Goal: Information Seeking & Learning: Learn about a topic

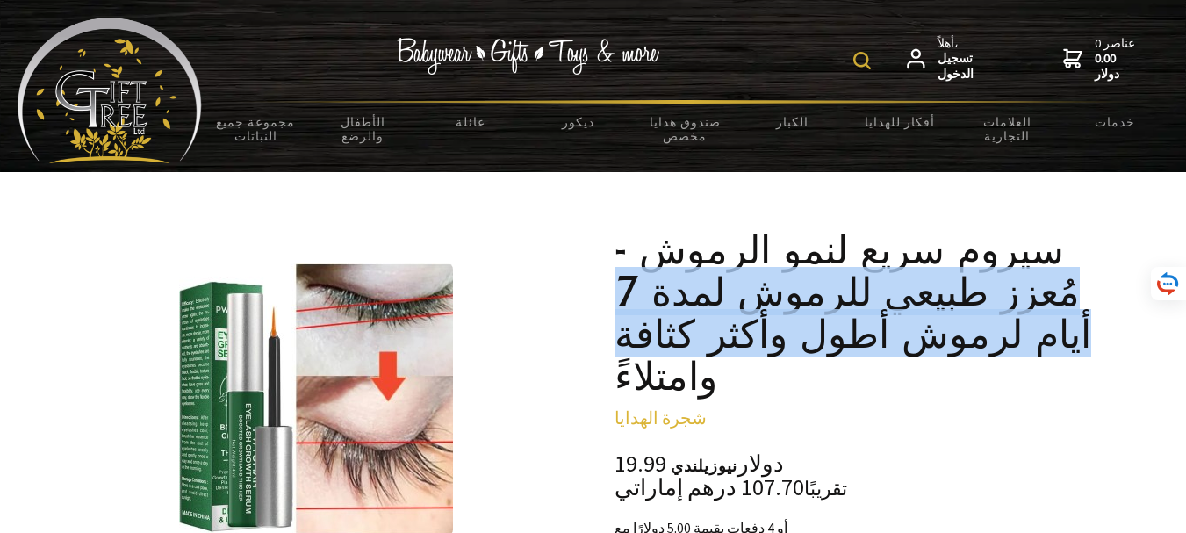
drag, startPoint x: 615, startPoint y: 383, endPoint x: 1040, endPoint y: 250, distance: 445.2
click at [924, 295] on font "سيروم سريع لنمو الرموش - مُعزز طبيعي للرموش لمدة 7 أيام لرموش أطول وأكثر كثافة …" at bounding box center [853, 312] width 477 height 175
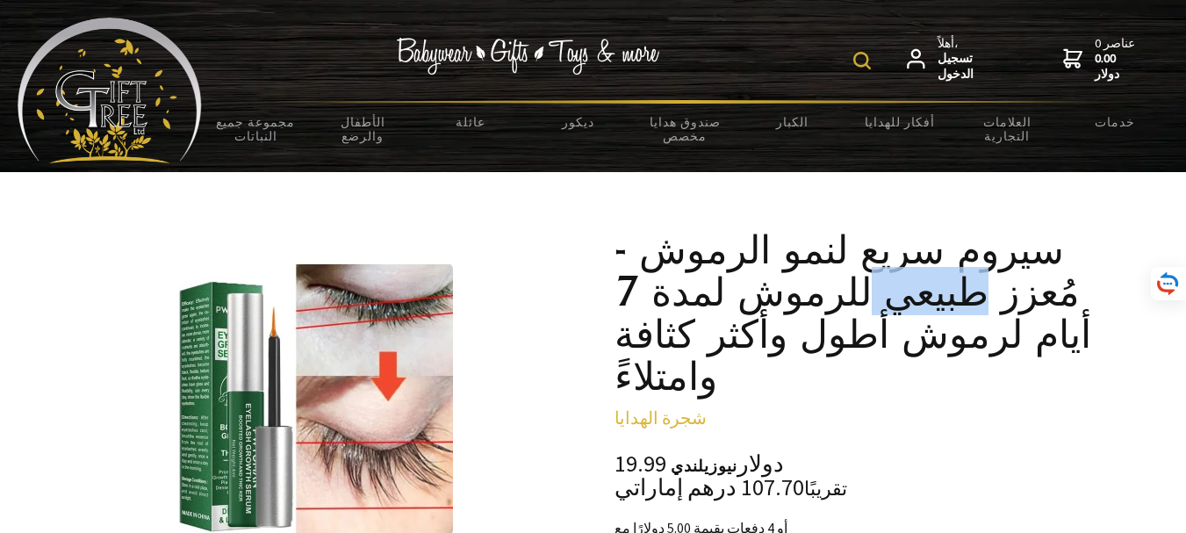
click at [923, 295] on font "سيروم سريع لنمو الرموش - مُعزز طبيعي للرموش لمدة 7 أيام لرموش أطول وأكثر كثافة …" at bounding box center [853, 312] width 477 height 175
click at [1069, 356] on font "سيروم سريع لنمو الرموش - مُعزز طبيعي للرموش لمدة 7 أيام لرموش أطول وأكثر كثافة …" at bounding box center [853, 312] width 477 height 175
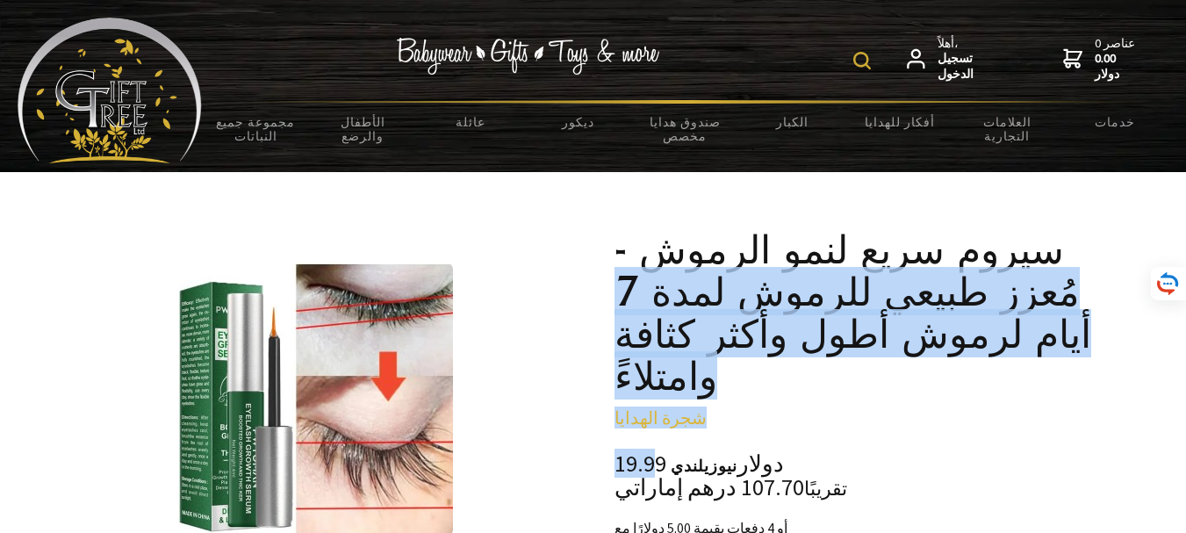
drag, startPoint x: 1054, startPoint y: 242, endPoint x: 648, endPoint y: 414, distance: 440.3
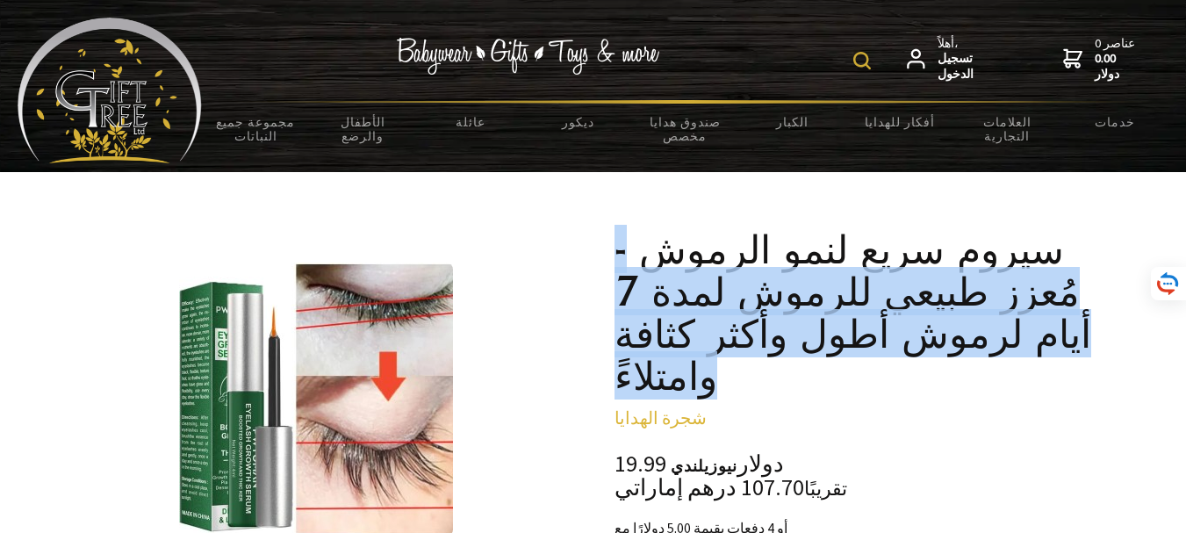
drag, startPoint x: 626, startPoint y: 236, endPoint x: 716, endPoint y: 351, distance: 146.3
click at [720, 366] on h1 "سيروم سريع لنمو الرموش - مُعزز طبيعي للرموش لمدة 7 أيام لرموش أطول وأكثر كثافة …" at bounding box center [871, 312] width 513 height 169
click at [692, 227] on font "سيروم سريع لنمو الرموش - مُعزز طبيعي للرموش لمدة 7 أيام لرموش أطول وأكثر كثافة …" at bounding box center [853, 312] width 477 height 175
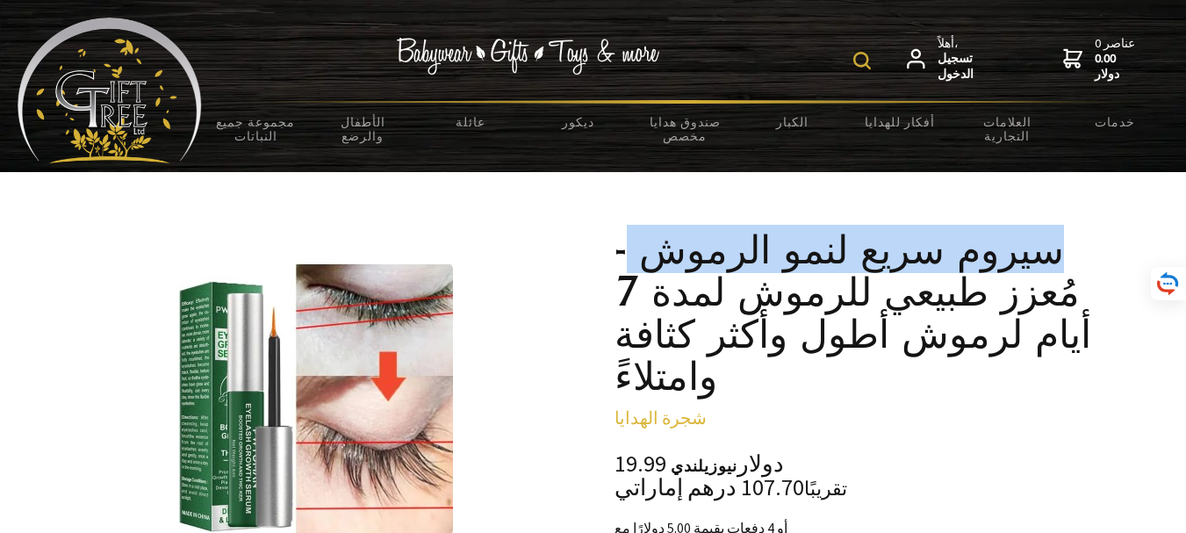
drag, startPoint x: 627, startPoint y: 206, endPoint x: 1076, endPoint y: 244, distance: 450.2
copy font "سيروم سريع لنمو الرموش"
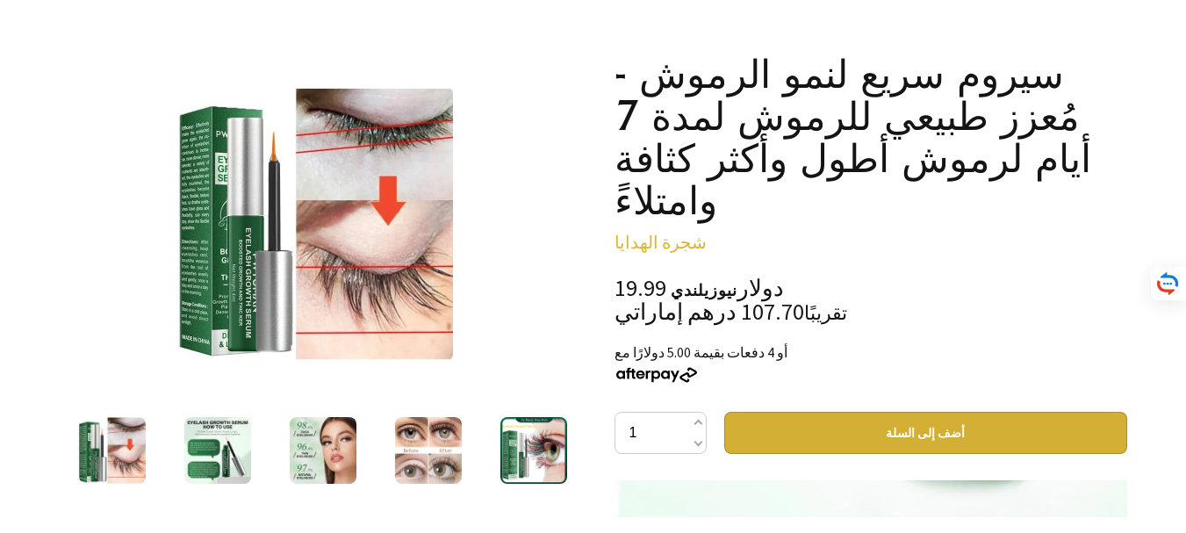
drag, startPoint x: 709, startPoint y: 68, endPoint x: 1043, endPoint y: 86, distance: 335.0
click at [1043, 87] on font "سيروم سريع لنمو الرموش - مُعزز طبيعي للرموش لمدة 7 أيام لرموش أطول وأكثر كثافة …" at bounding box center [853, 136] width 477 height 175
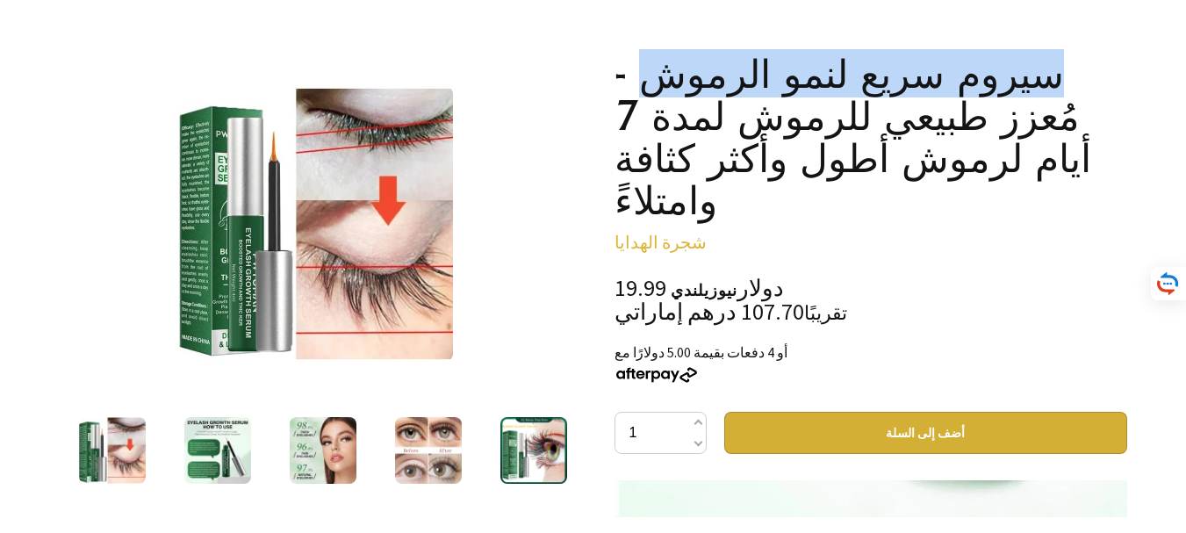
drag, startPoint x: 641, startPoint y: 88, endPoint x: 1053, endPoint y: 78, distance: 411.9
click at [1053, 78] on h1 "سيروم سريع لنمو الرموش - مُعزز طبيعي للرموش لمدة 7 أيام لرموش أطول وأكثر كثافة …" at bounding box center [871, 137] width 513 height 169
copy font "سيروم سريع لنمو الرموش"
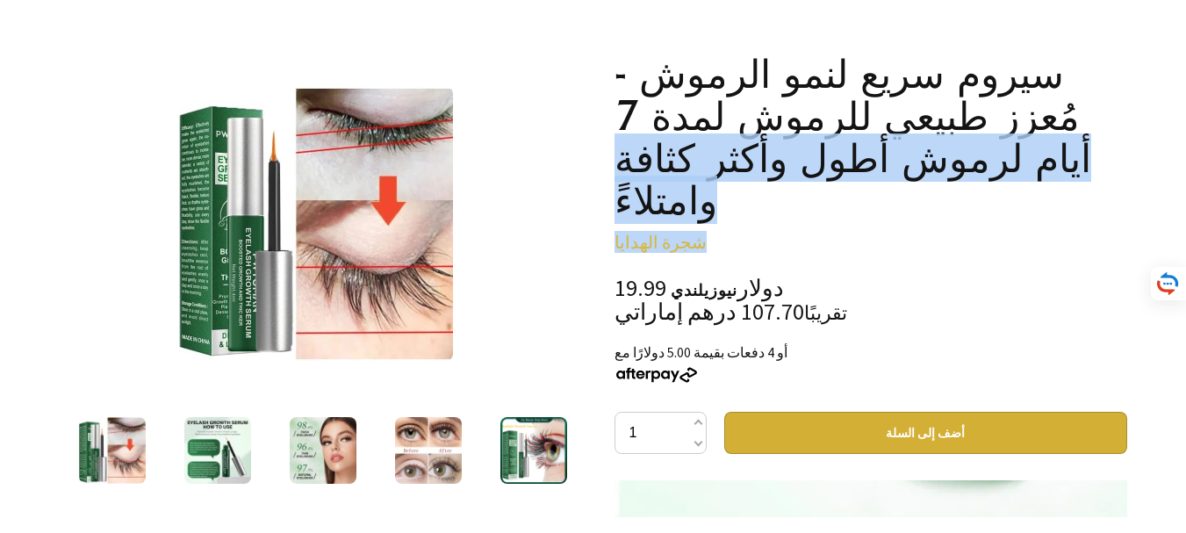
drag, startPoint x: 1090, startPoint y: 119, endPoint x: 942, endPoint y: 240, distance: 191.6
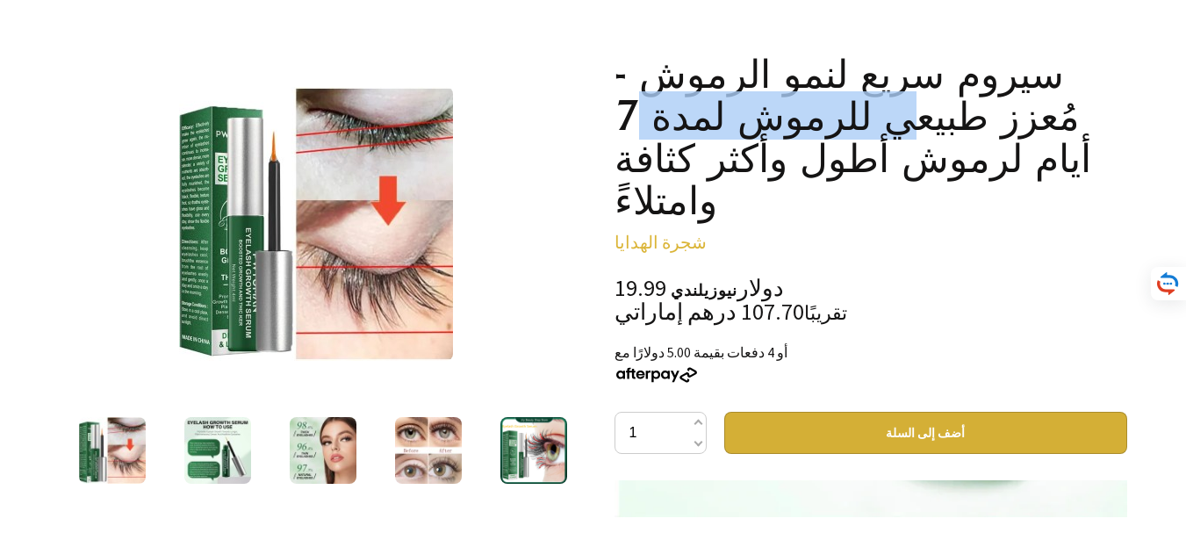
drag, startPoint x: 611, startPoint y: 108, endPoint x: 912, endPoint y: 126, distance: 301.7
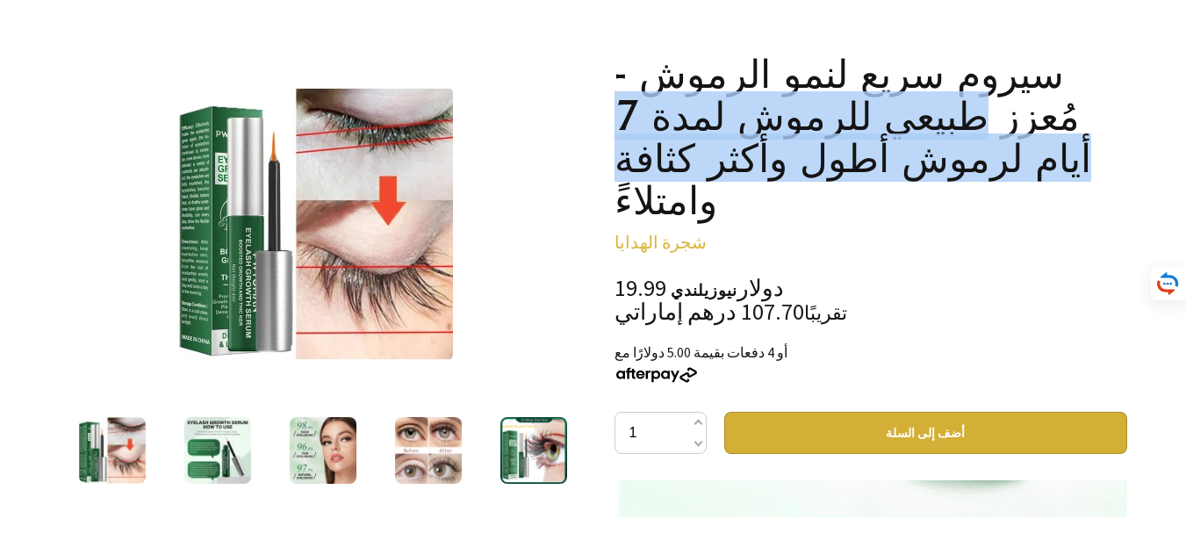
drag, startPoint x: 600, startPoint y: 206, endPoint x: 980, endPoint y: 130, distance: 387.8
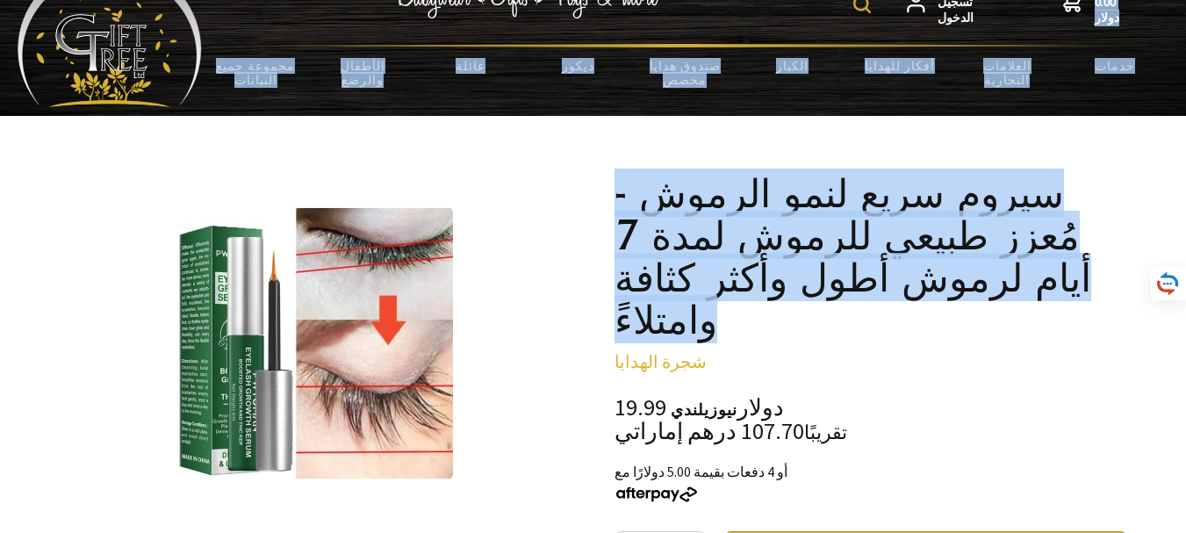
scroll to position [31, 0]
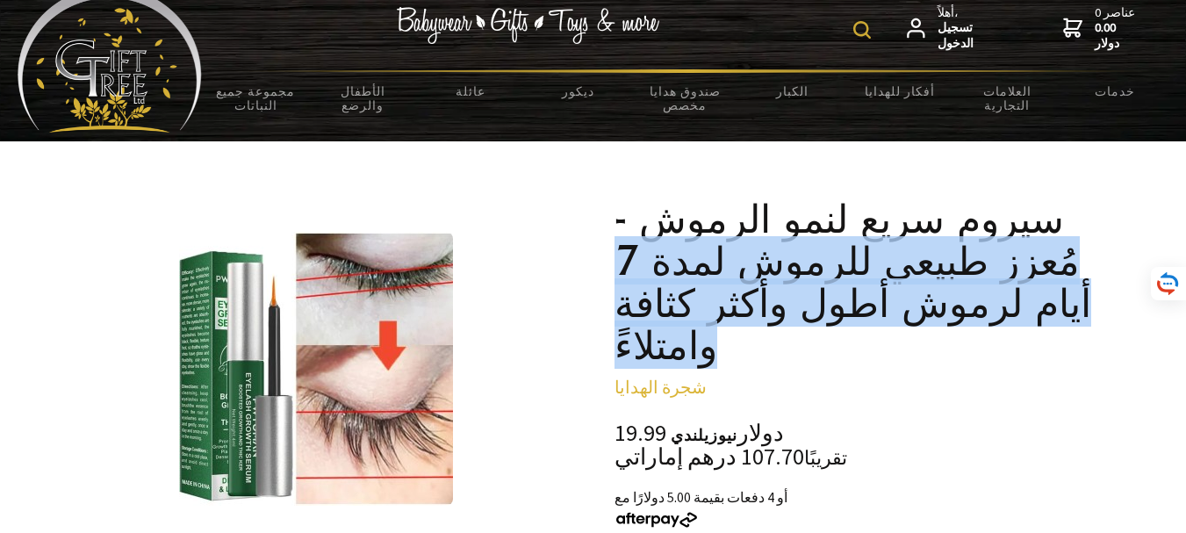
drag, startPoint x: 751, startPoint y: 216, endPoint x: 1058, endPoint y: 219, distance: 307.3
click at [1058, 219] on h1 "سيروم سريع لنمو الرموش - مُعزز طبيعي للرموش لمدة 7 أيام لرموش أطول وأكثر كثافة …" at bounding box center [871, 282] width 513 height 169
copy font "مُعزز طبيعي للرموش لمدة 7 أيام لرموش أطول وأكثر كثافة وامتلاءً"
click at [863, 357] on h1 "سيروم سريع لنمو الرموش - مُعزز طبيعي للرموش لمدة 7 أيام لرموش أطول وأكثر كثافة …" at bounding box center [871, 282] width 513 height 169
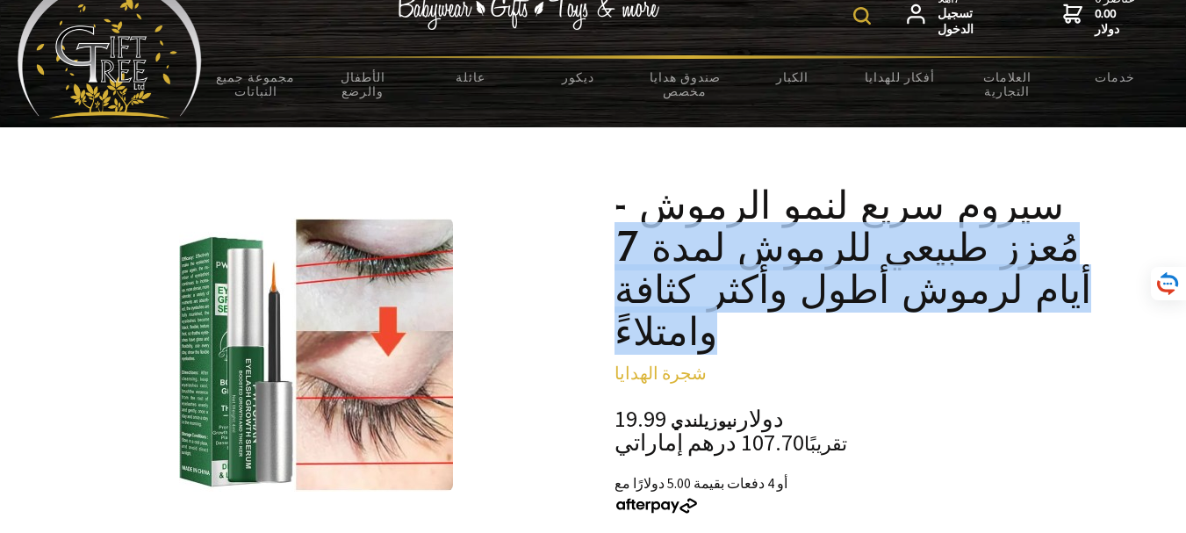
scroll to position [90, 0]
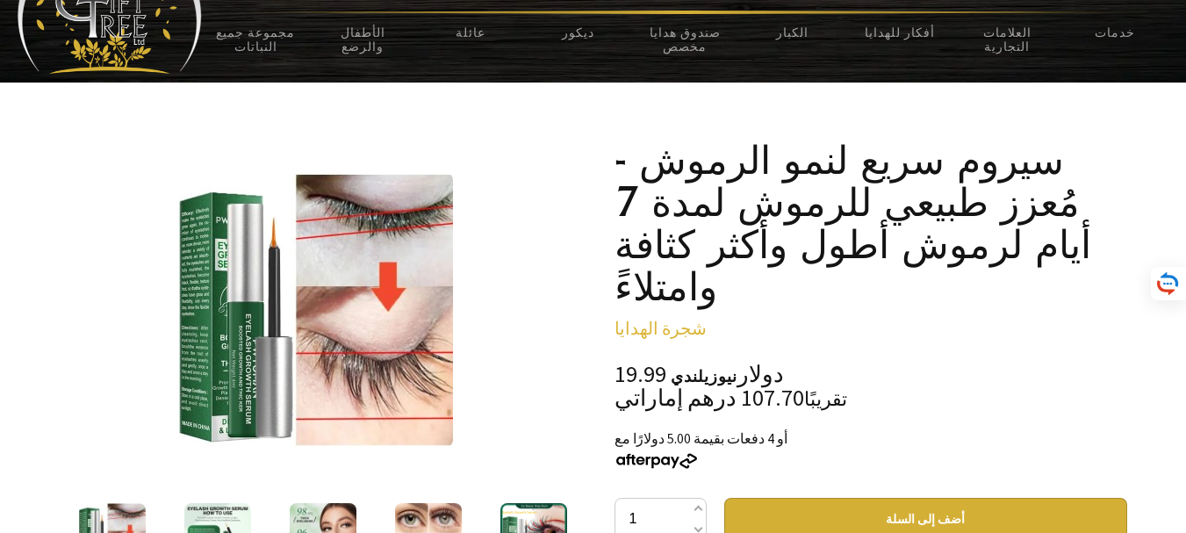
click at [827, 320] on p "شجرة الهدايا" at bounding box center [871, 328] width 513 height 21
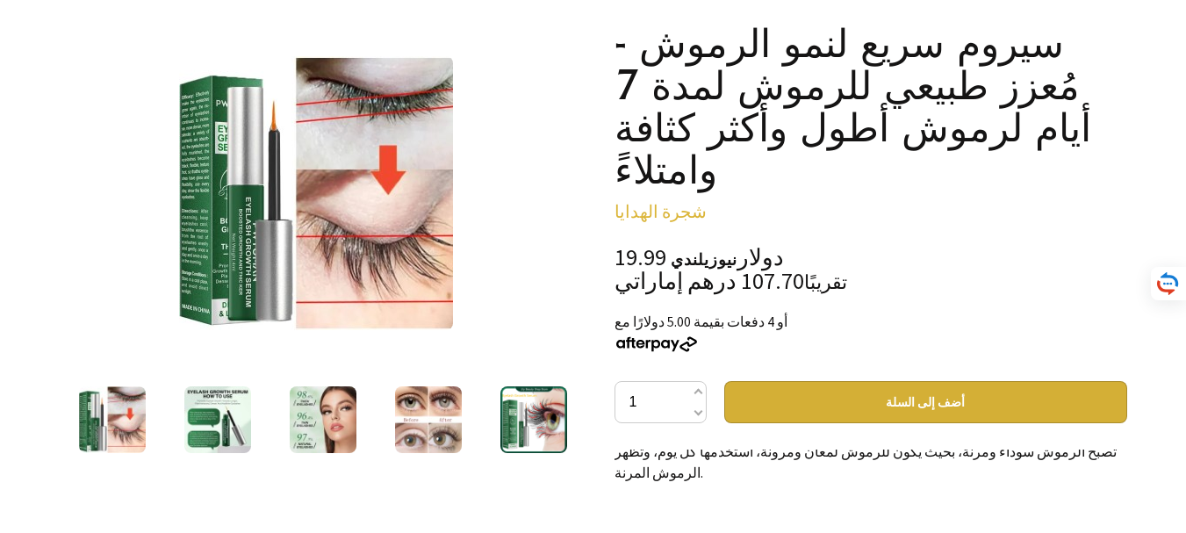
scroll to position [234, 0]
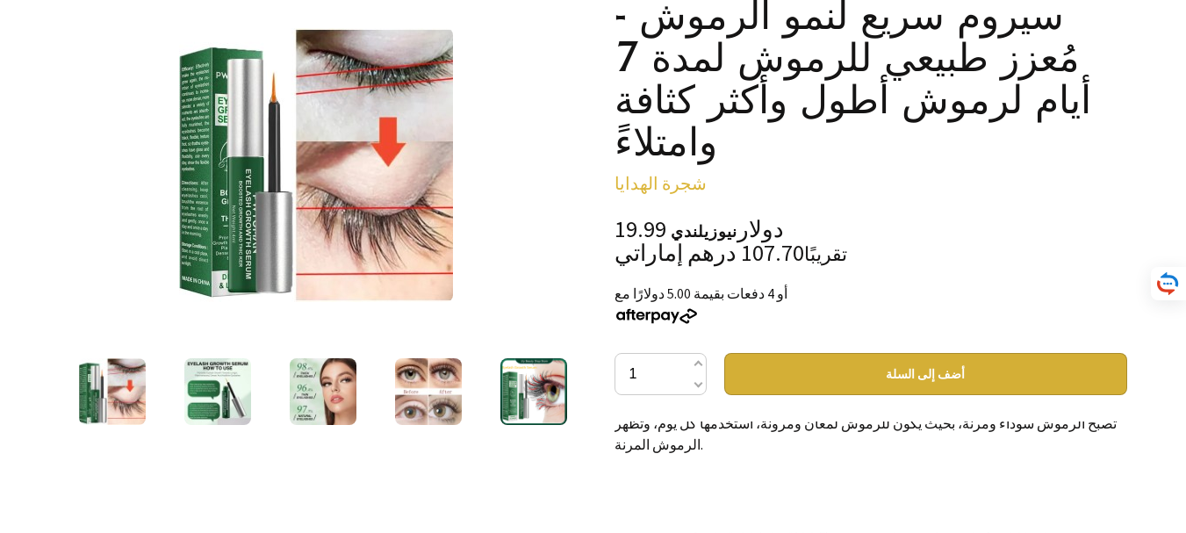
click at [125, 393] on img at bounding box center [112, 391] width 67 height 67
click at [181, 392] on div at bounding box center [217, 392] width 105 height 74
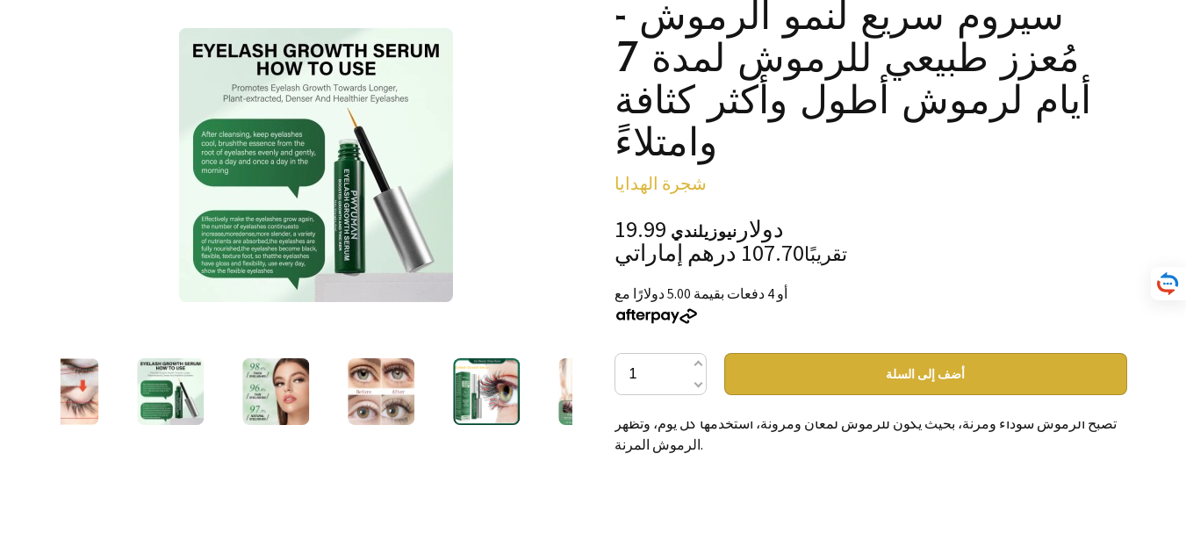
click at [266, 392] on img at bounding box center [275, 391] width 67 height 67
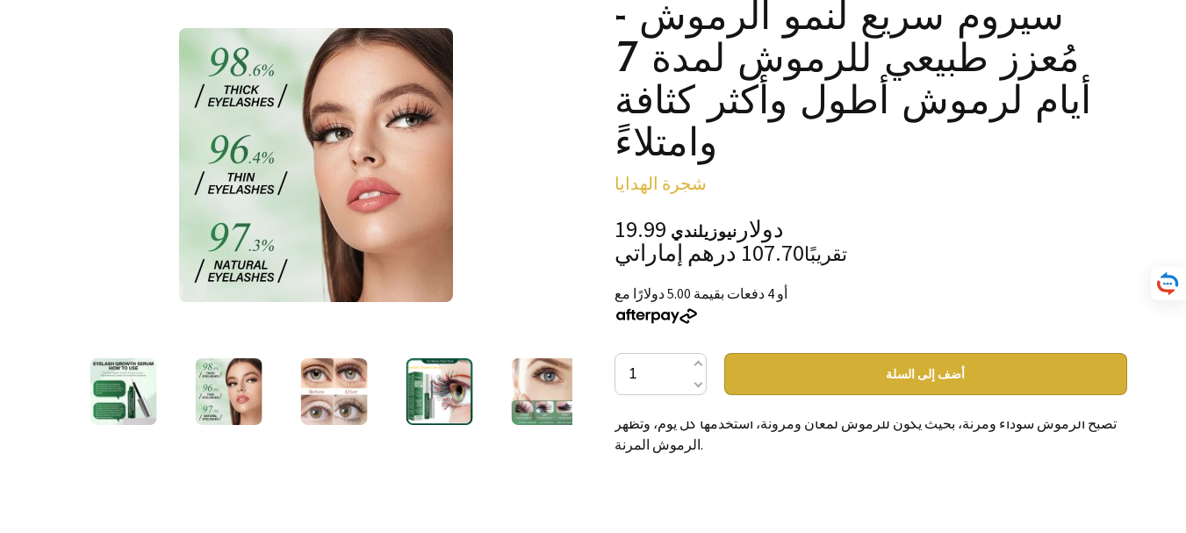
click at [320, 407] on img at bounding box center [333, 391] width 67 height 67
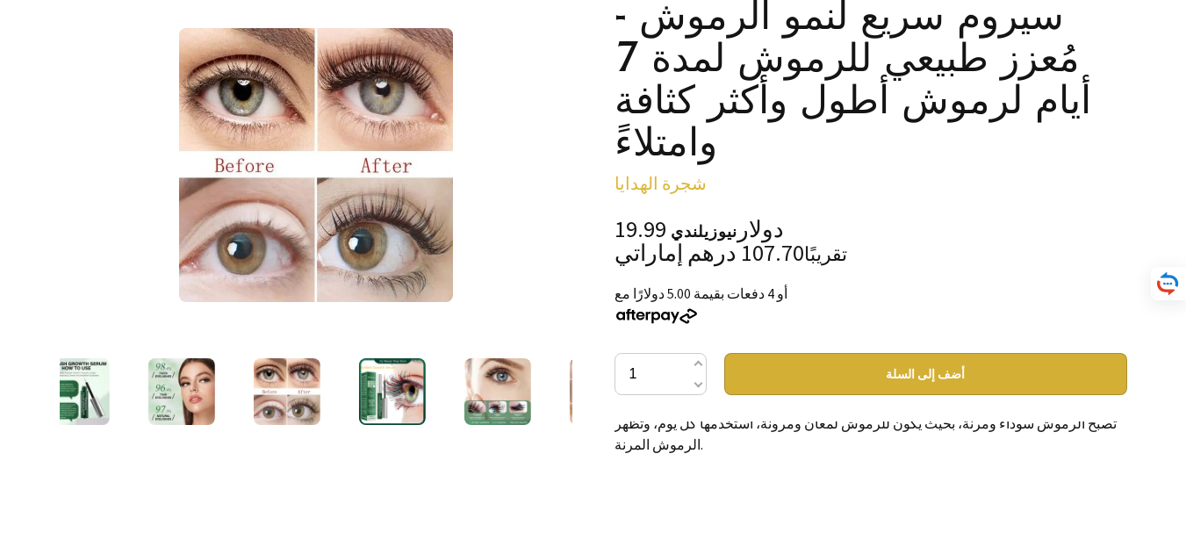
click at [392, 398] on img at bounding box center [391, 391] width 67 height 67
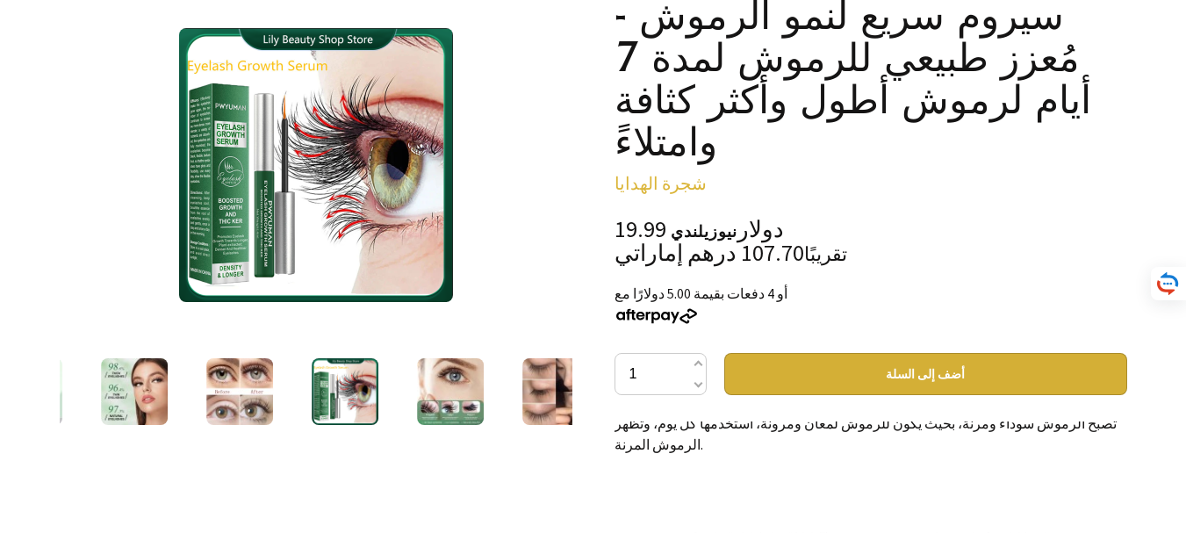
click at [428, 398] on img at bounding box center [450, 391] width 67 height 67
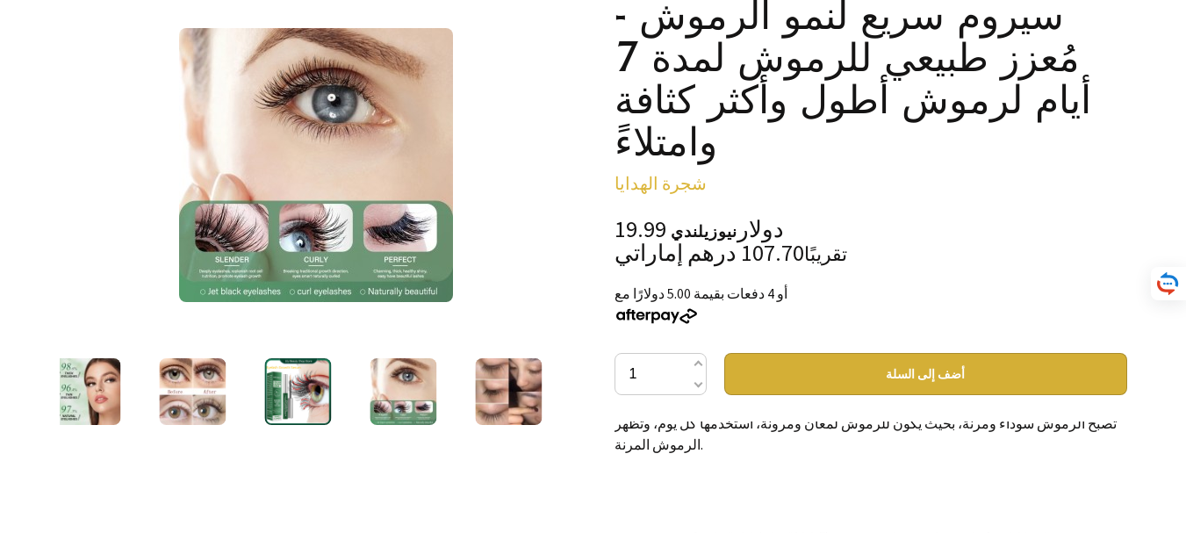
click at [429, 392] on img at bounding box center [403, 391] width 67 height 67
click at [482, 399] on img at bounding box center [508, 391] width 67 height 67
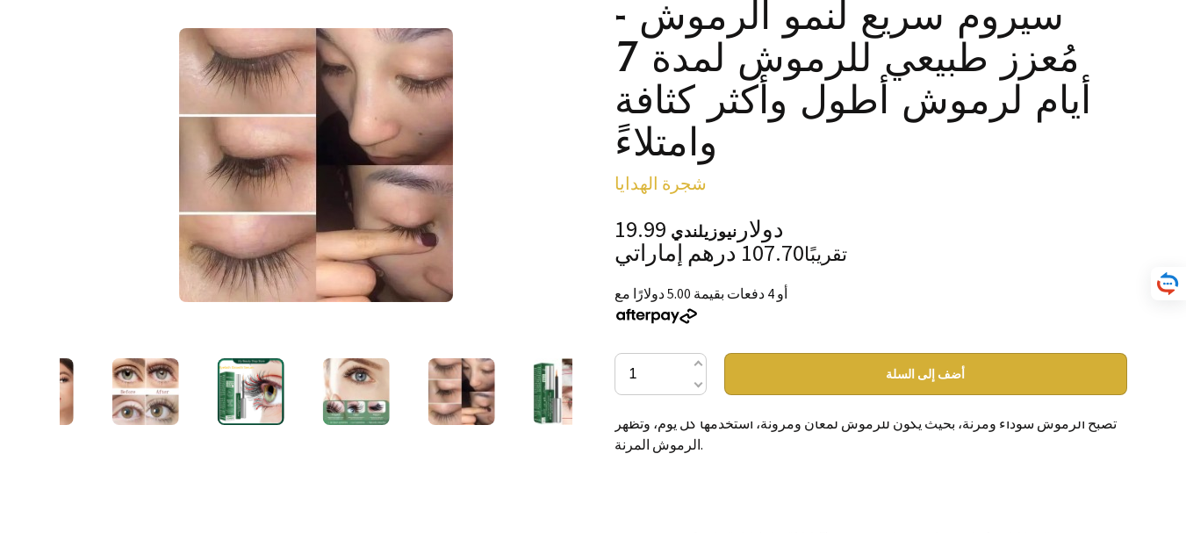
click at [540, 403] on img at bounding box center [566, 391] width 67 height 67
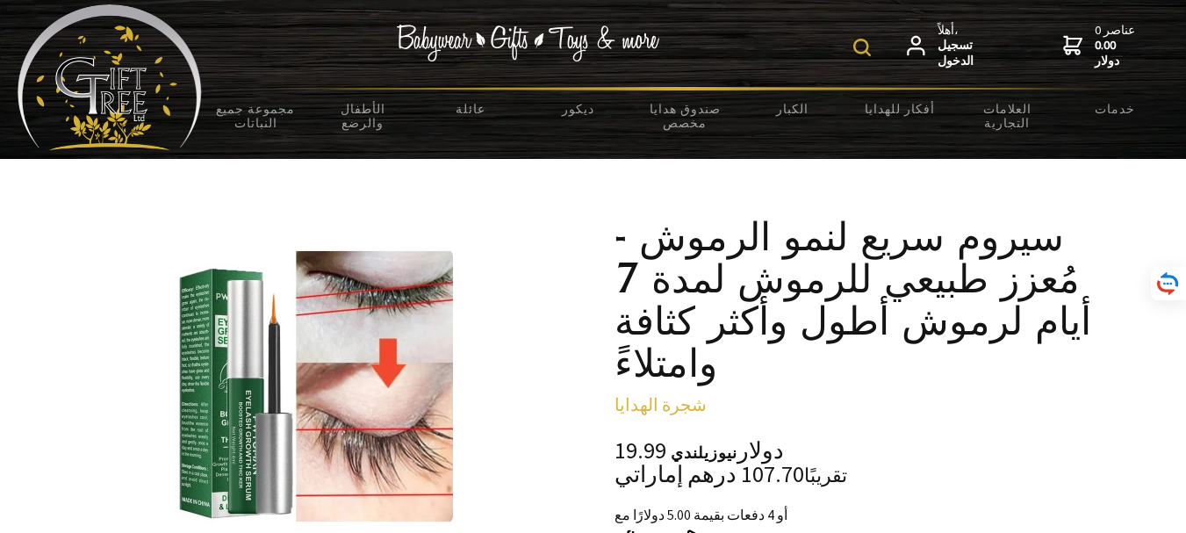
scroll to position [0, 0]
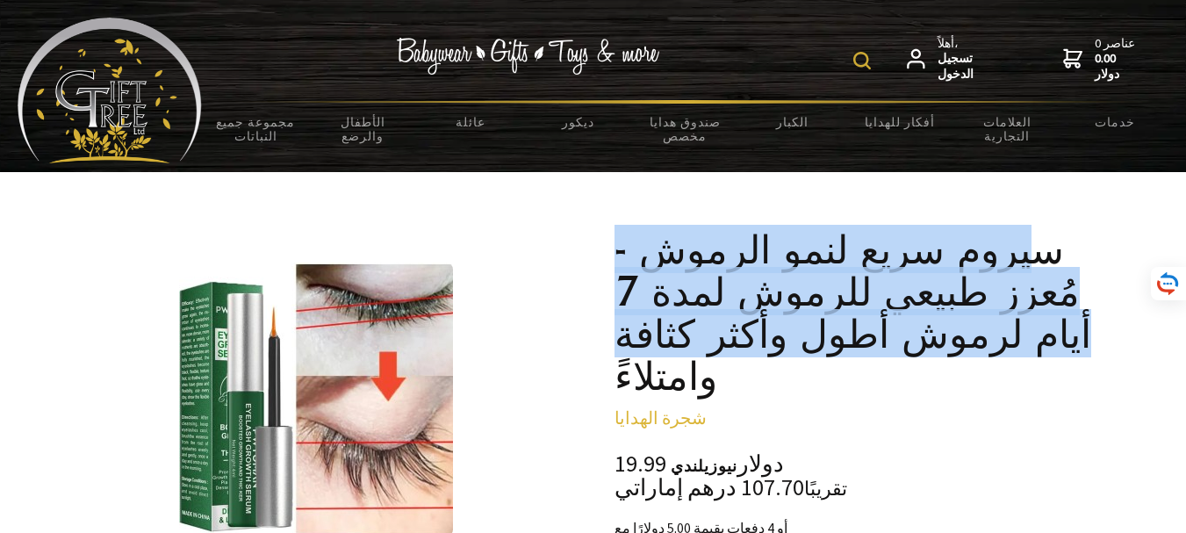
drag, startPoint x: 635, startPoint y: 368, endPoint x: 1004, endPoint y: 263, distance: 383.3
click at [980, 281] on font "سيروم سريع لنمو الرموش - مُعزز طبيعي للرموش لمدة 7 أيام لرموش أطول وأكثر كثافة …" at bounding box center [853, 312] width 477 height 175
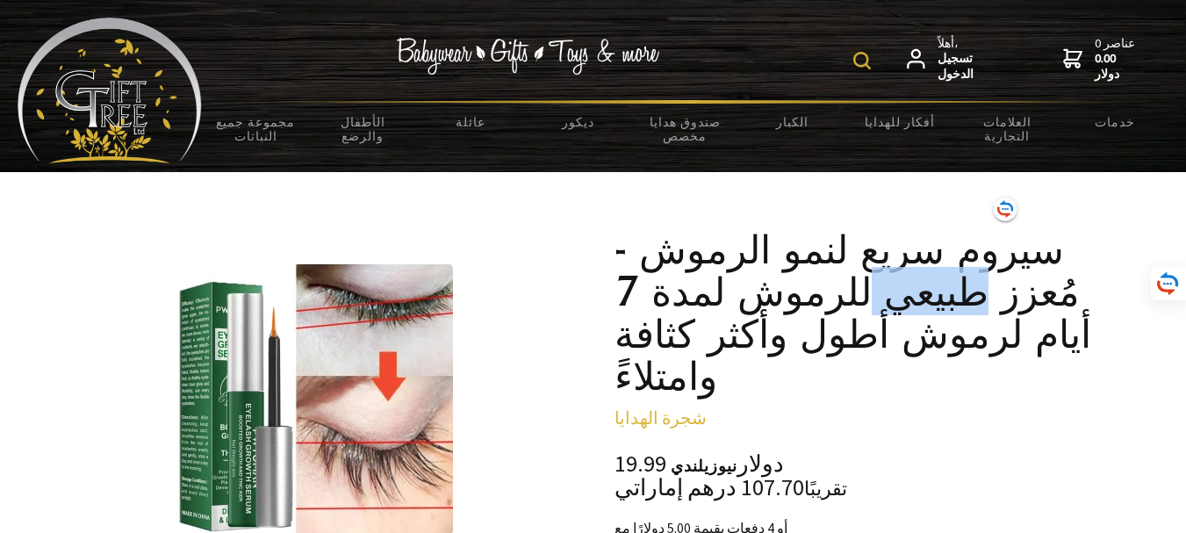
click at [980, 281] on font "سيروم سريع لنمو الرموش - مُعزز طبيعي للرموش لمدة 7 أيام لرموش أطول وأكثر كثافة …" at bounding box center [853, 312] width 477 height 175
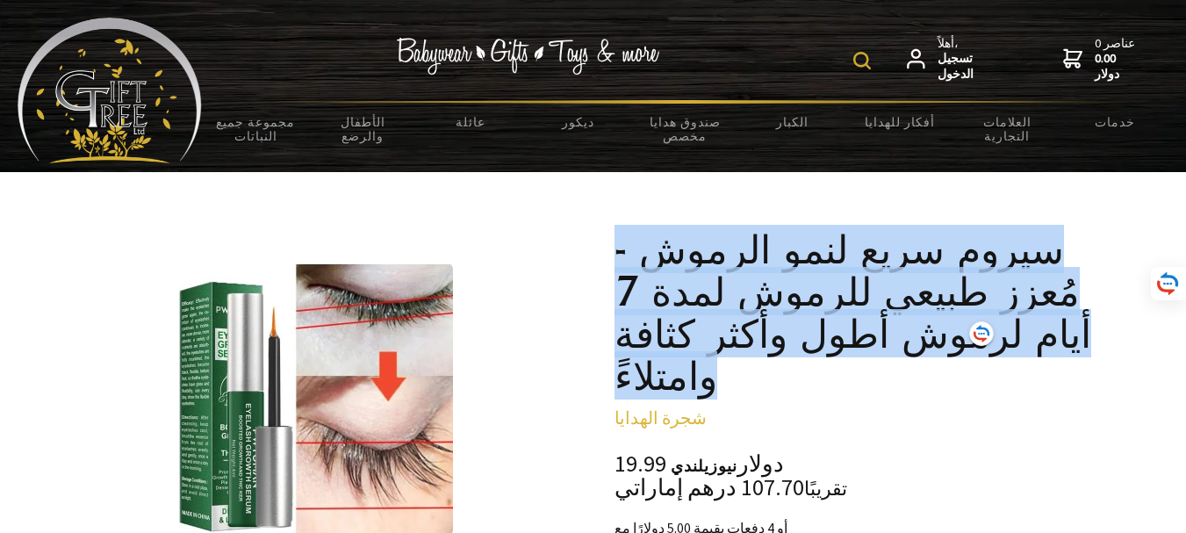
click at [980, 281] on font "سيروم سريع لنمو الرموش - مُعزز طبيعي للرموش لمدة 7 أيام لرموش أطول وأكثر كثافة …" at bounding box center [853, 312] width 477 height 175
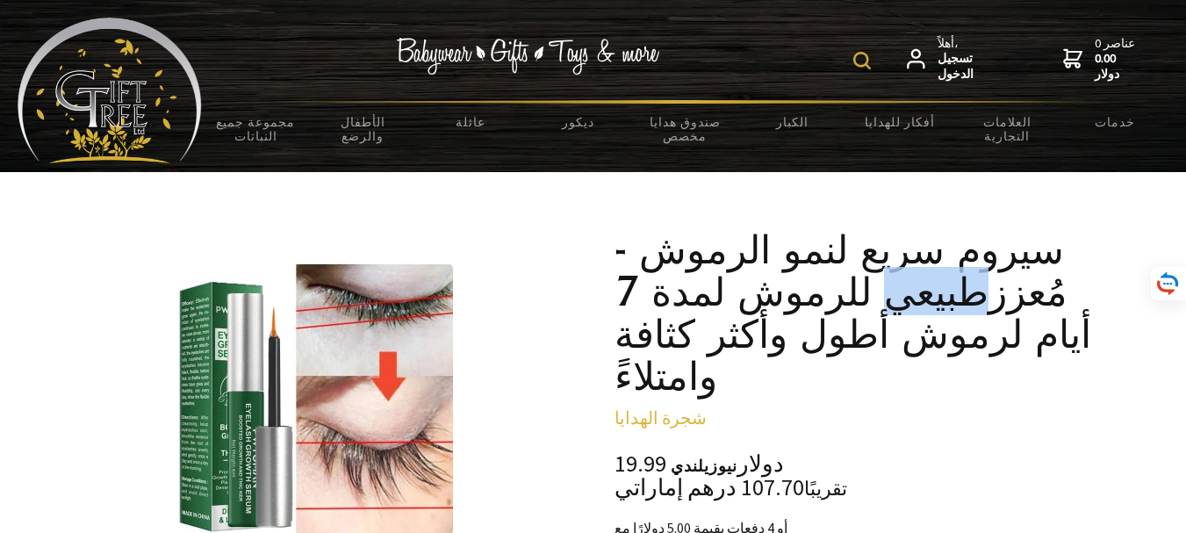
click at [980, 281] on font "سيروم سريع لنمو الرموش - مُعزز طبيعي للرموش لمدة 7 أيام لرموش أطول وأكثر كثافة …" at bounding box center [853, 312] width 477 height 175
click at [980, 279] on font "سيروم سريع لنمو الرموش - مُعزز طبيعي للرموش لمدة 7 أيام لرموش أطول وأكثر كثافة …" at bounding box center [853, 312] width 477 height 175
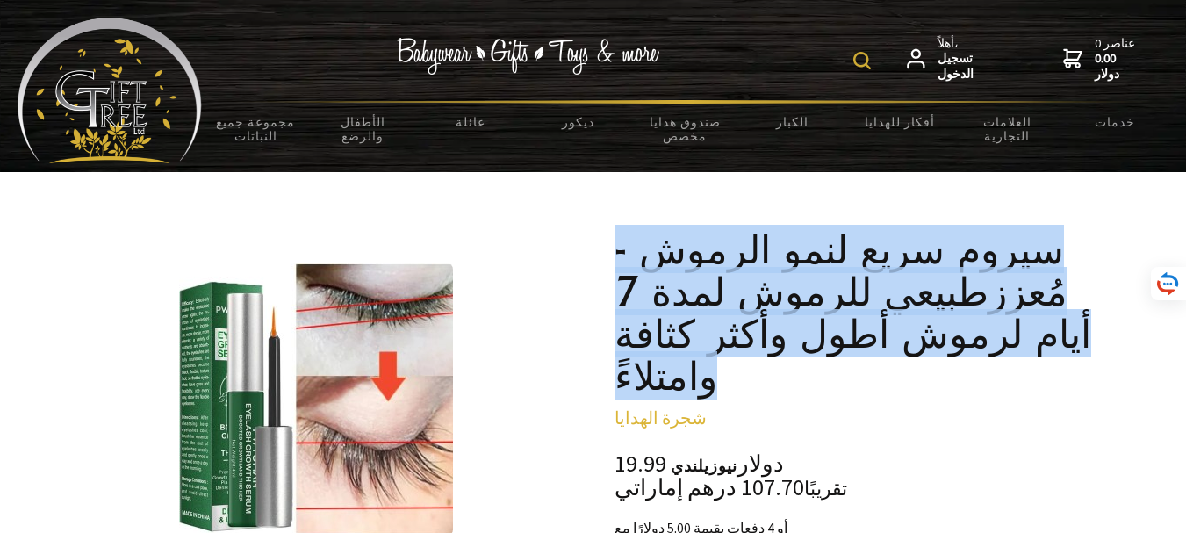
click at [980, 279] on font "سيروم سريع لنمو الرموش - مُعزز طبيعي للرموش لمدة 7 أيام لرموش أطول وأكثر كثافة …" at bounding box center [853, 312] width 477 height 175
click at [980, 278] on font "سيروم سريع لنمو الرموش - مُعزز طبيعي للرموش لمدة 7 أيام لرموش أطول وأكثر كثافة …" at bounding box center [853, 312] width 477 height 175
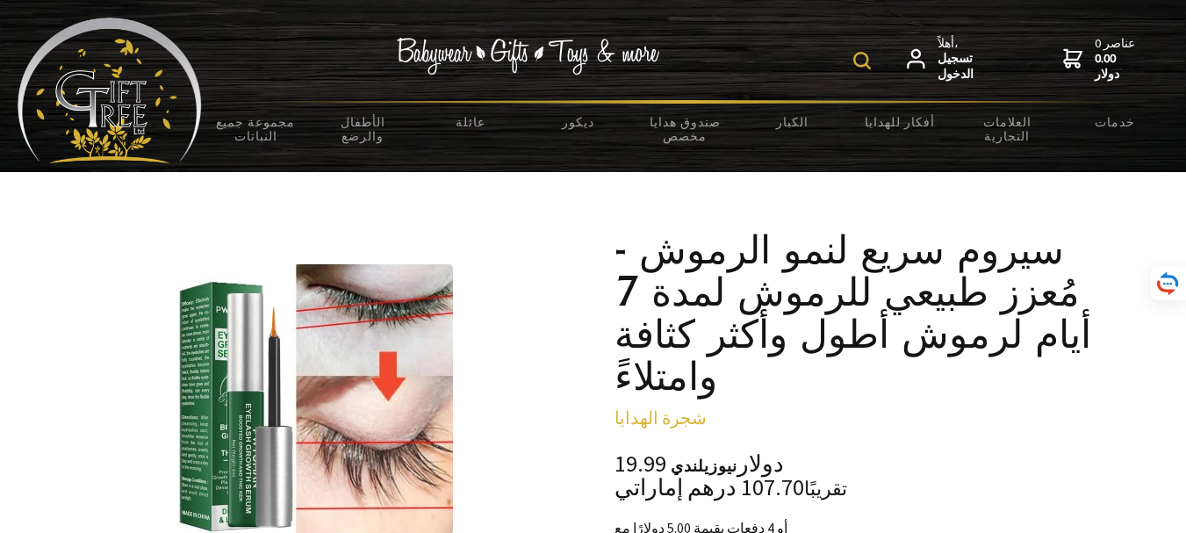
click at [980, 278] on font "سيروم سريع لنمو الرموش - مُعزز طبيعي للرموش لمدة 7 أيام لرموش أطول وأكثر كثافة …" at bounding box center [853, 312] width 477 height 175
click at [979, 277] on font "سيروم سريع لنمو الرموش - مُعزز طبيعي للرموش لمدة 7 أيام لرموش أطول وأكثر كثافة …" at bounding box center [853, 312] width 477 height 175
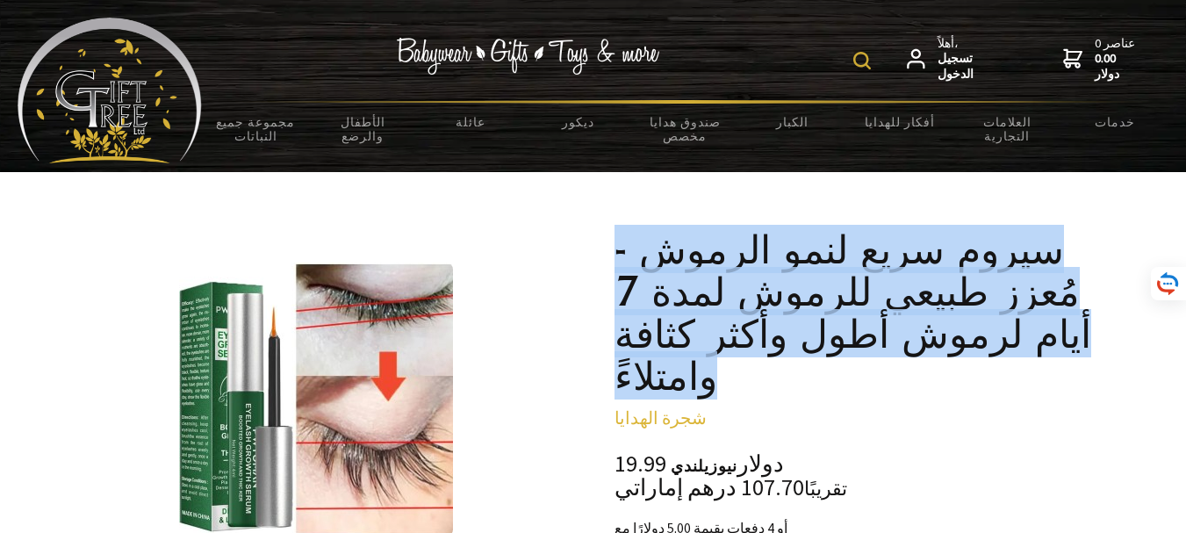
click at [979, 277] on font "سيروم سريع لنمو الرموش - مُعزز طبيعي للرموش لمدة 7 أيام لرموش أطول وأكثر كثافة …" at bounding box center [853, 312] width 477 height 175
